Goal: Task Accomplishment & Management: Manage account settings

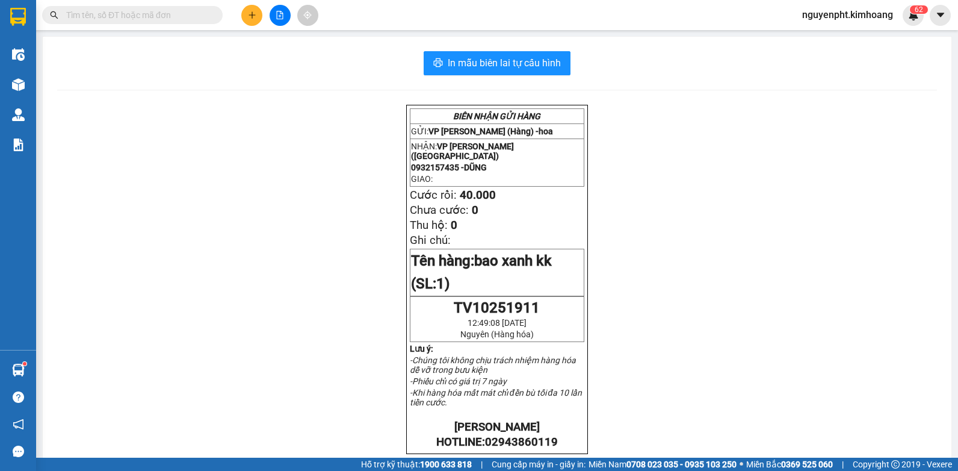
click at [821, 17] on span "nguyenpht.kimhoang" at bounding box center [847, 14] width 110 height 15
click at [847, 39] on span "Đăng xuất" at bounding box center [852, 37] width 87 height 13
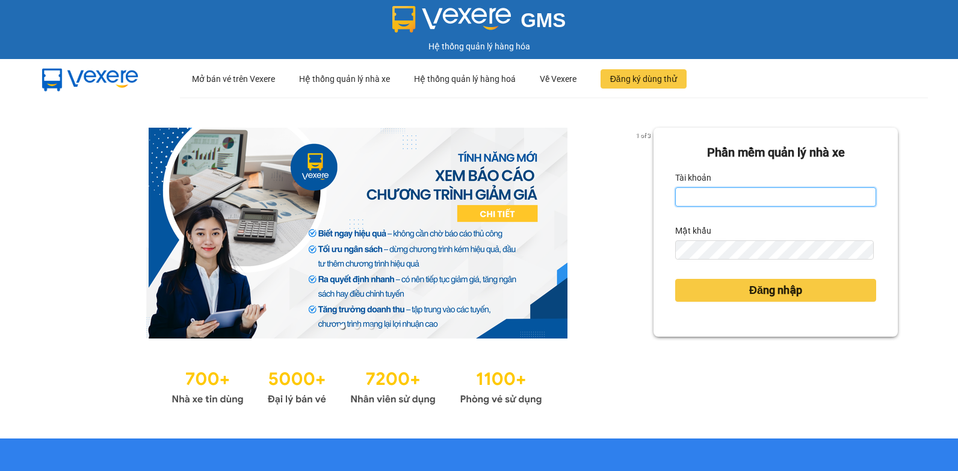
type input "thaotv.kimhoang"
click at [708, 373] on div "Phần mềm quản lý nhà xe Tài khoản thaotv.kimhoang Mật khẩu Đăng nhập" at bounding box center [775, 268] width 244 height 280
